Goal: Task Accomplishment & Management: Complete application form

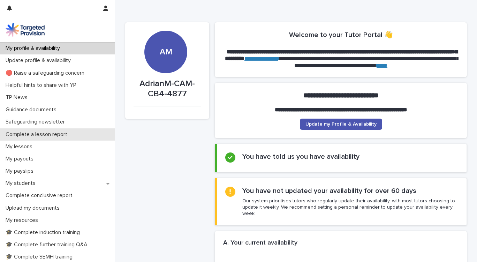
click at [46, 138] on div "Complete a lesson report" at bounding box center [57, 134] width 115 height 12
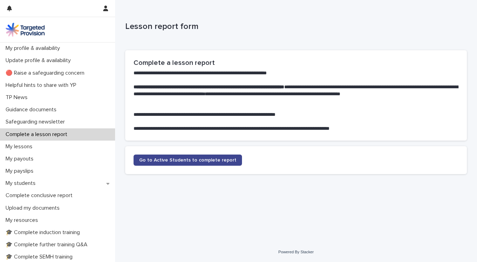
click at [178, 161] on span "Go to Active Students to complete report" at bounding box center [187, 160] width 97 height 5
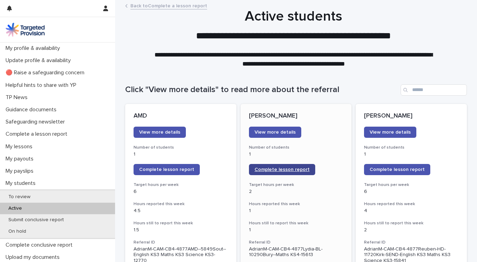
click at [273, 167] on span "Complete lesson report" at bounding box center [282, 169] width 55 height 5
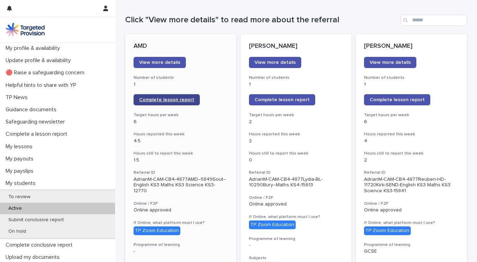
click at [167, 103] on link "Complete lesson report" at bounding box center [167, 99] width 66 height 11
